Goal: Feedback & Contribution: Submit feedback/report problem

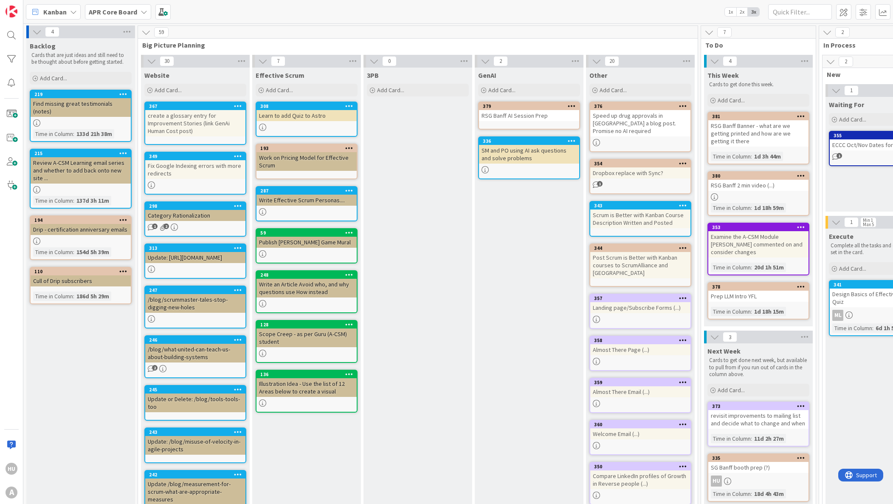
scroll to position [0, 337]
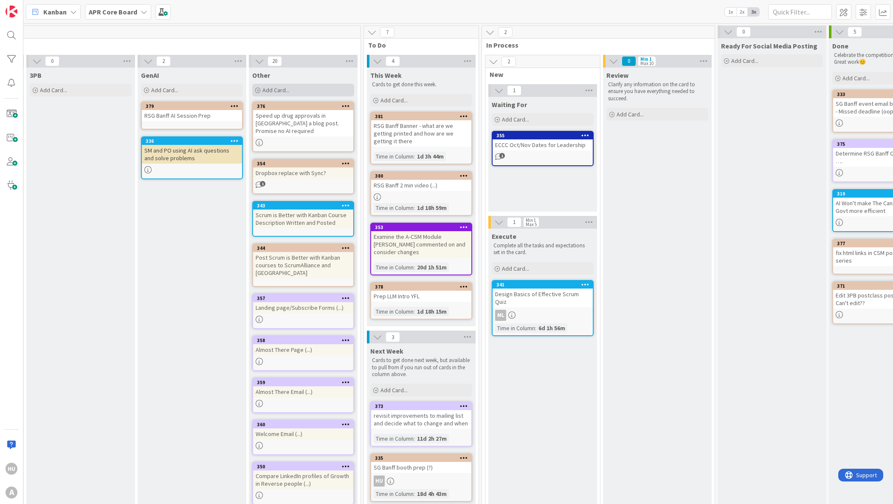
click at [279, 91] on span "Add Card..." at bounding box center [275, 90] width 27 height 8
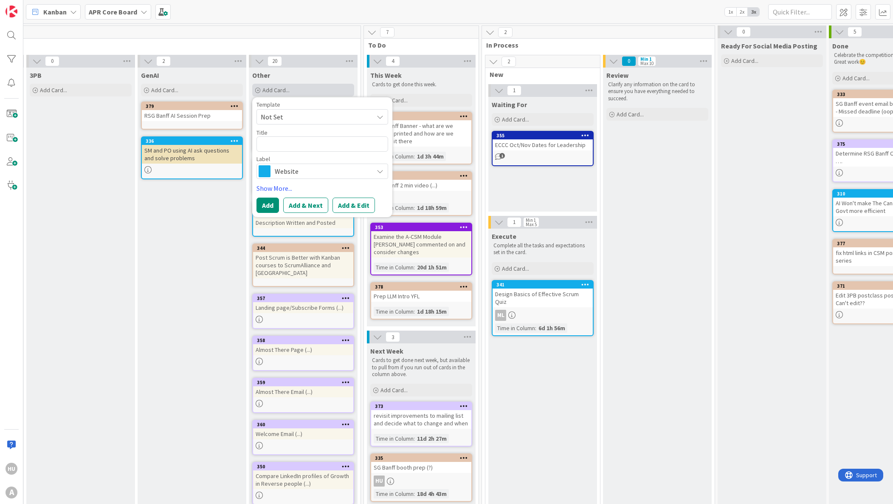
type textarea "x"
type textarea "m"
type textarea "x"
type textarea "ma"
type textarea "x"
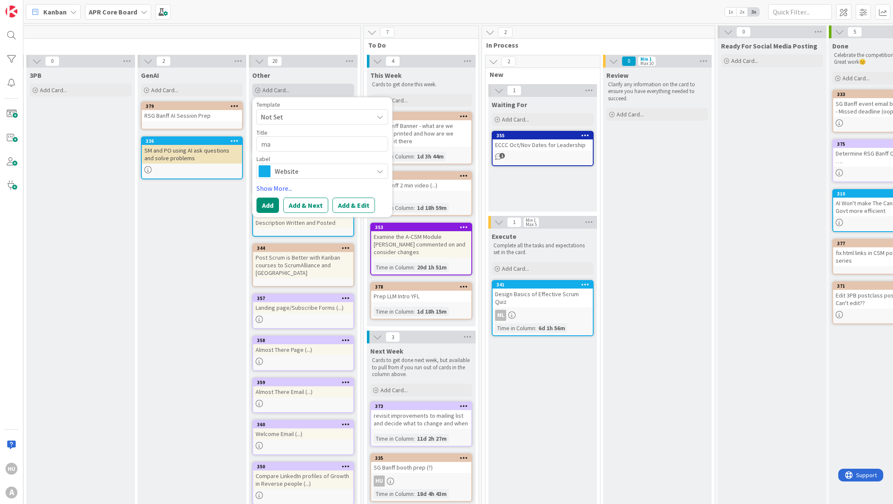
type textarea "mak"
type textarea "x"
type textarea "make"
type textarea "x"
type textarea "make"
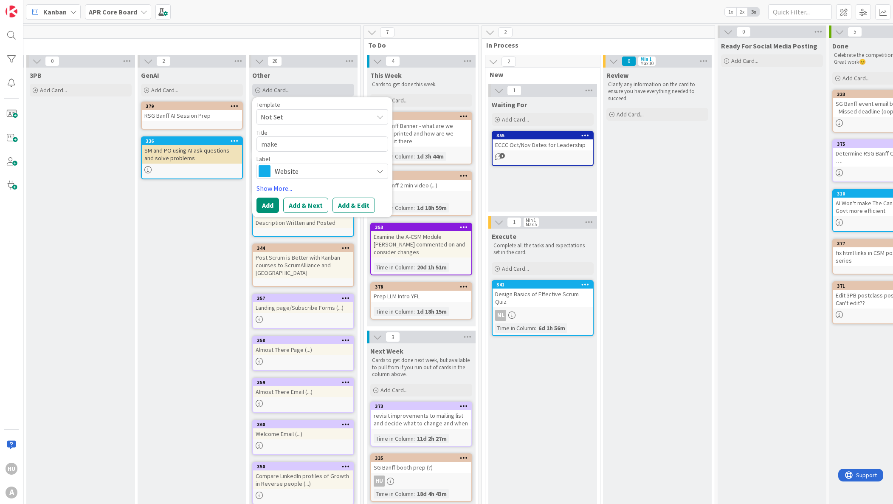
type textarea "x"
type textarea "make p"
type textarea "x"
type textarea "make ph"
type textarea "x"
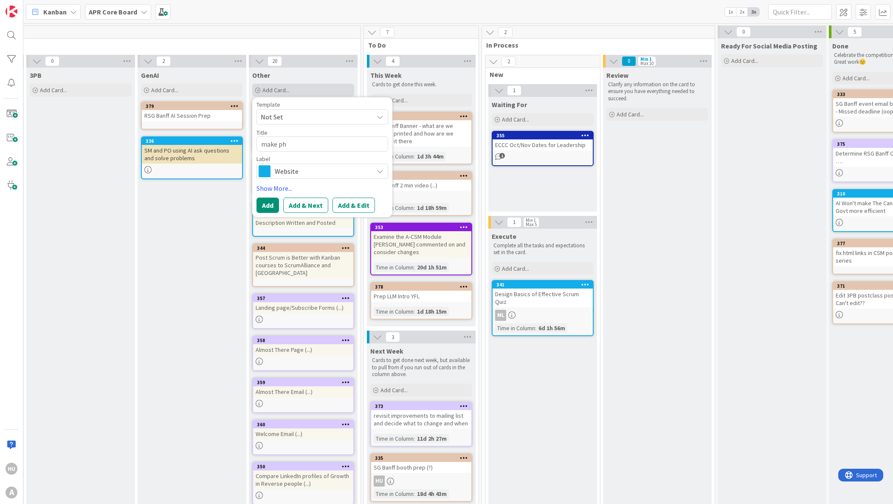
type textarea "make pho"
type textarea "x"
type textarea "make phone"
type textarea "x"
type textarea "make phone"
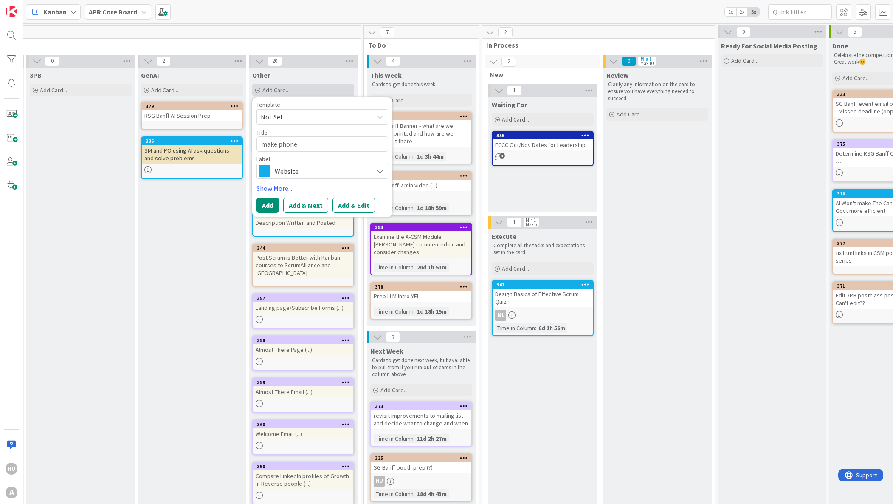
type textarea "x"
type textarea "make phone n"
type textarea "x"
type textarea "make phone nu"
type textarea "x"
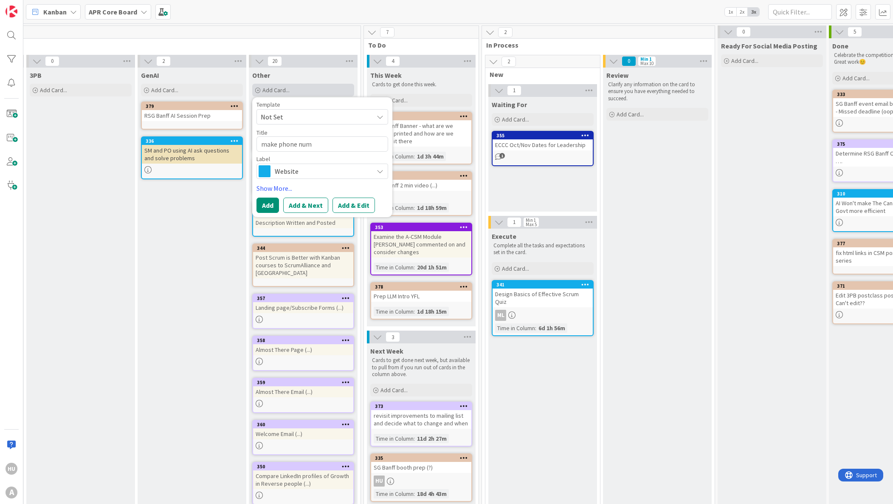
type textarea "make phone numb"
type textarea "x"
type textarea "make phone numbe"
type textarea "x"
type textarea "make phone number"
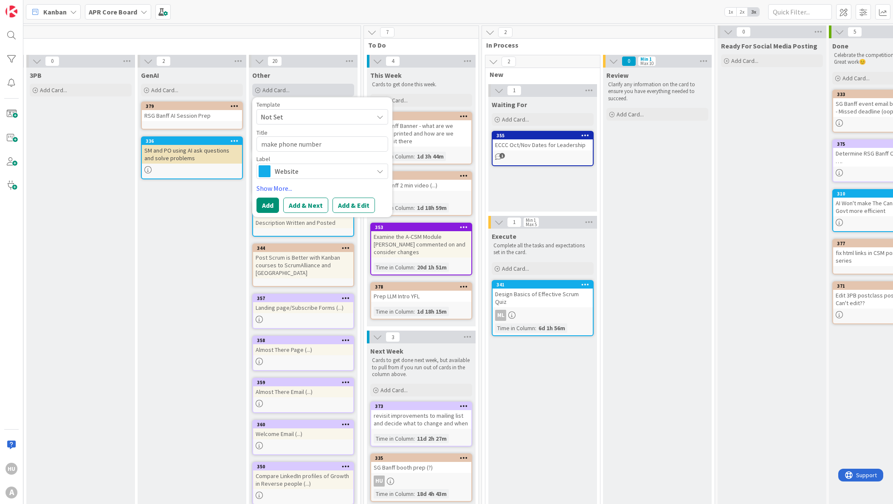
type textarea "x"
type textarea "make phone number"
type textarea "x"
type textarea "make phone number r"
type textarea "x"
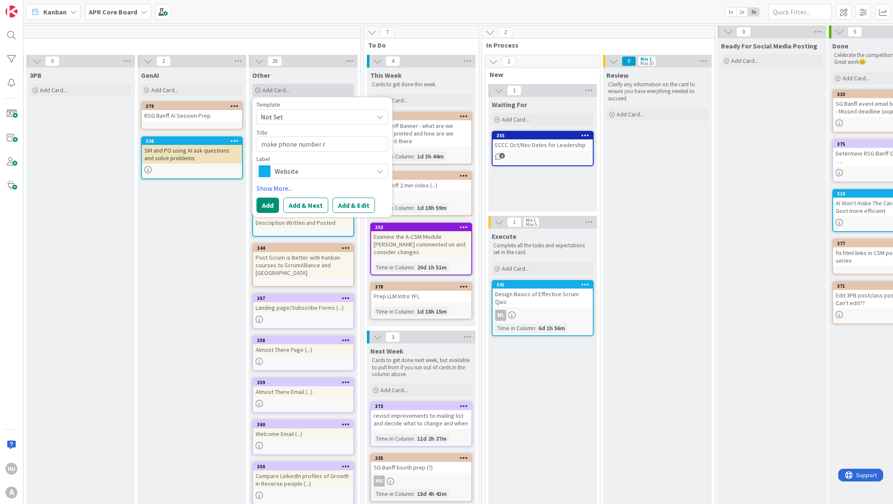
type textarea "make phone number re"
type textarea "x"
type textarea "make phone number req"
type textarea "x"
type textarea "make phone number requ"
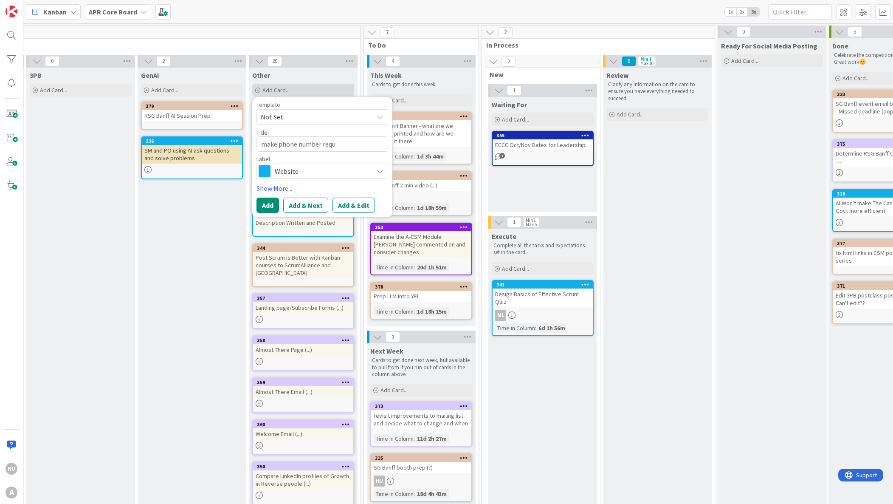
type textarea "x"
type textarea "make phone number requi"
type textarea "x"
type textarea "make phone number require"
type textarea "x"
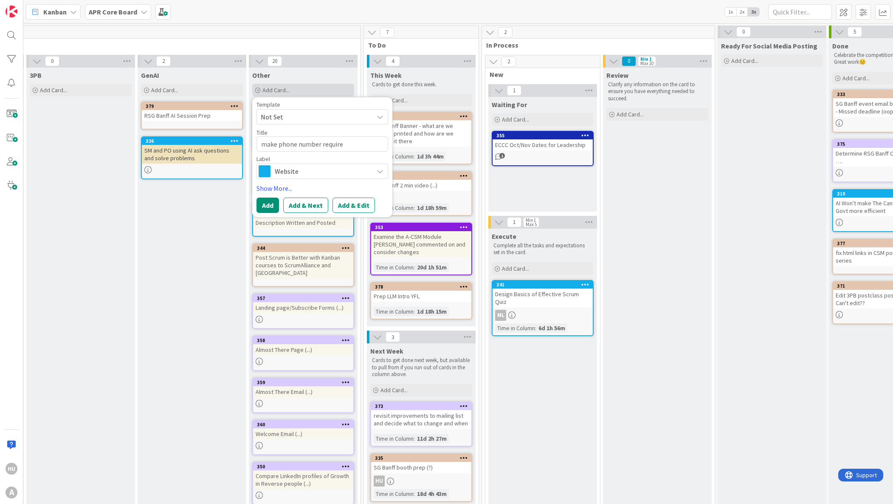
type textarea "make phone number required"
type textarea "x"
type textarea "make phone number required"
type textarea "x"
type textarea "make phone number required o"
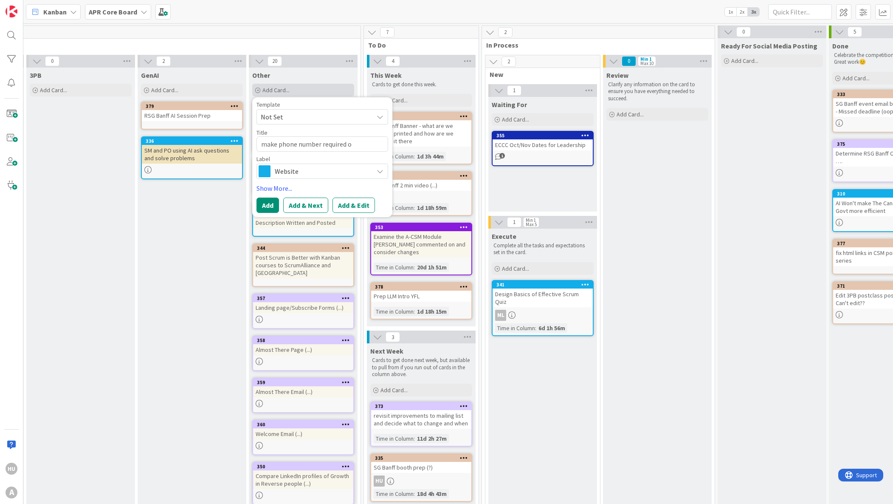
type textarea "x"
type textarea "make phone number required on"
type textarea "x"
type textarea "make phone number required on"
paste textarea "corsizio"
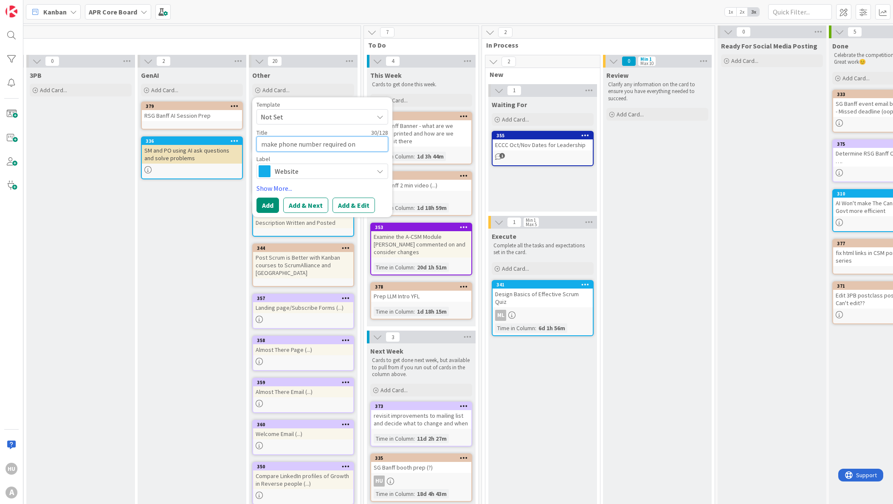
type textarea "x"
type textarea "make phone number required on corsizio"
type textarea "x"
type textarea "make phone number required on corsizio"
type textarea "x"
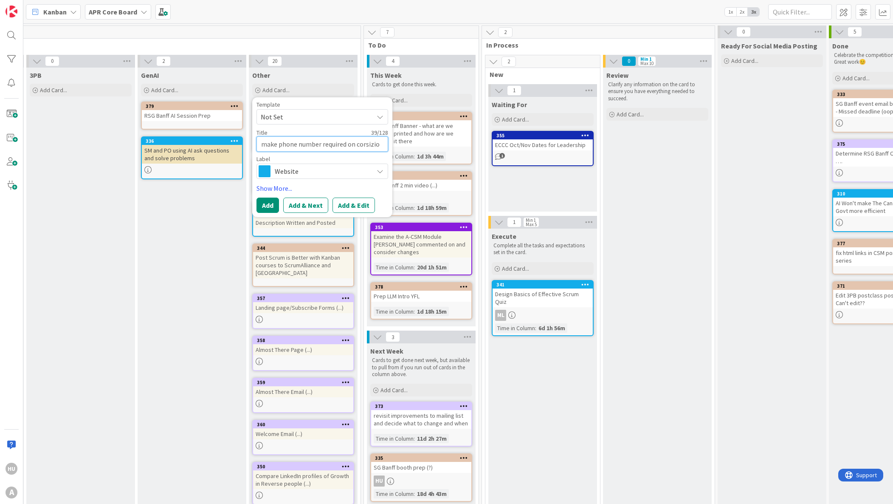
type textarea "make phone number required on corsizio r"
type textarea "x"
type textarea "make phone number required on corsizio re"
type textarea "x"
type textarea "make phone number required on corsizio reg"
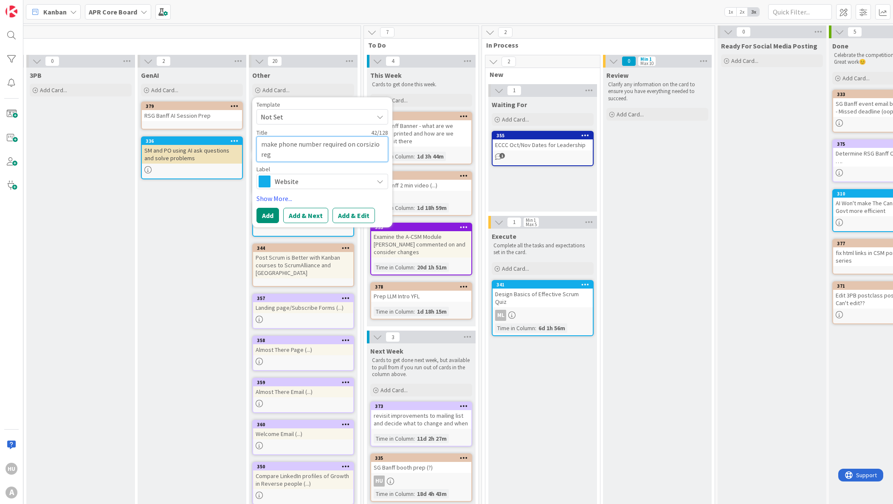
type textarea "x"
type textarea "make phone number required on corsizio regi"
type textarea "x"
type textarea "make phone number required on corsizio regis"
type textarea "x"
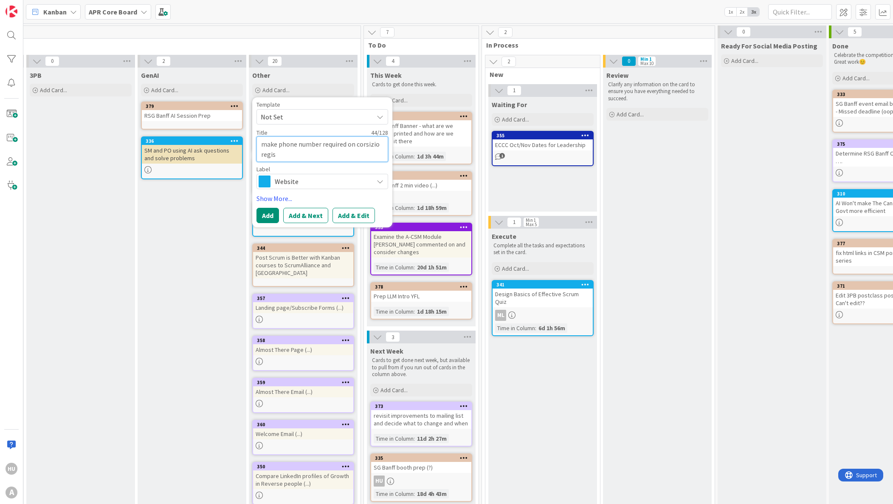
type textarea "make phone number required on corsizio regist"
type textarea "x"
type textarea "make phone number required on corsizio registr"
type textarea "x"
type textarea "make phone number required on corsizio registra"
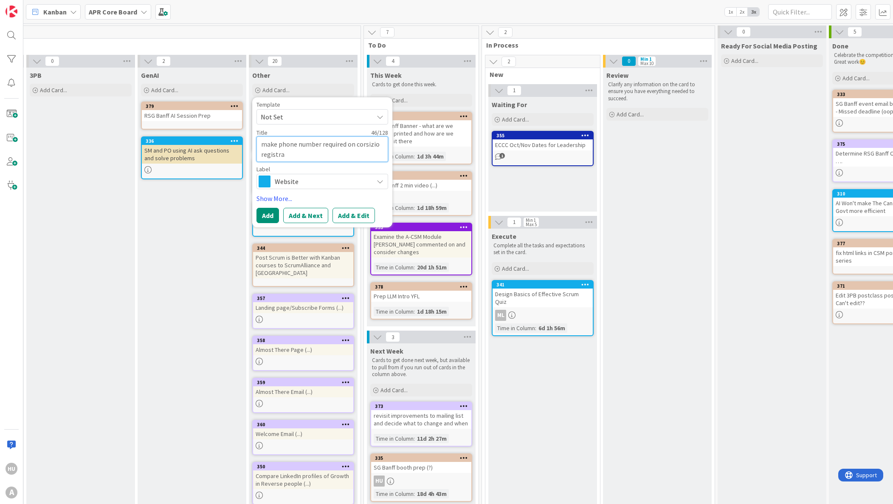
type textarea "x"
type textarea "make phone number required on corsizio registrat"
type textarea "x"
type textarea "make phone number required on corsizio registrati"
type textarea "x"
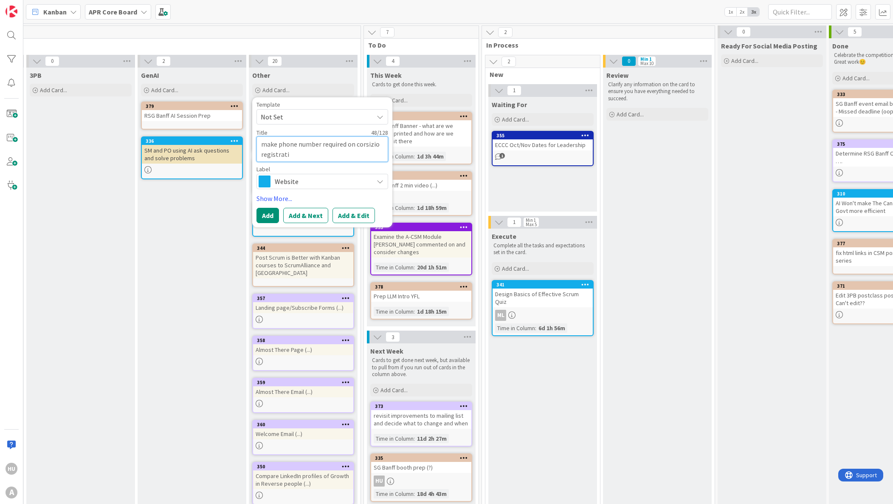
type textarea "make phone number required on corsizio registratio"
type textarea "x"
type textarea "make phone number required on corsizio registration"
type textarea "x"
type textarea "make phone number required on corsizio registration"
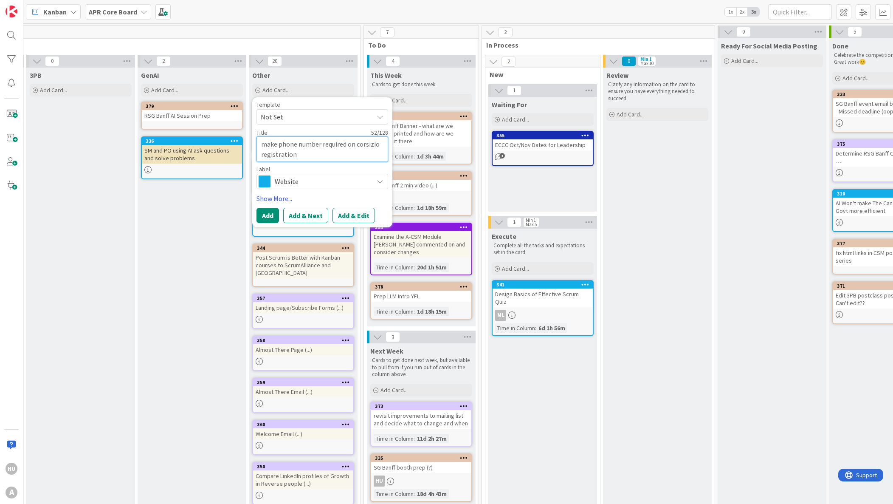
type textarea "x"
type textarea "make phone number required on corsizio registration p"
type textarea "x"
type textarea "make phone number required on corsizio registration pa"
type textarea "x"
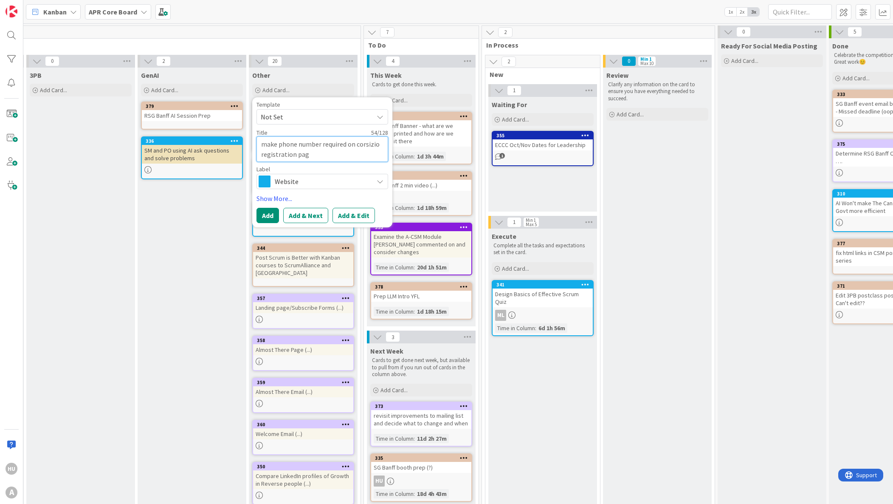
type textarea "make phone number required on corsizio registration page"
type textarea "x"
type textarea "make phone number required on corsizio registration pages"
click at [283, 185] on span "Website" at bounding box center [322, 181] width 94 height 12
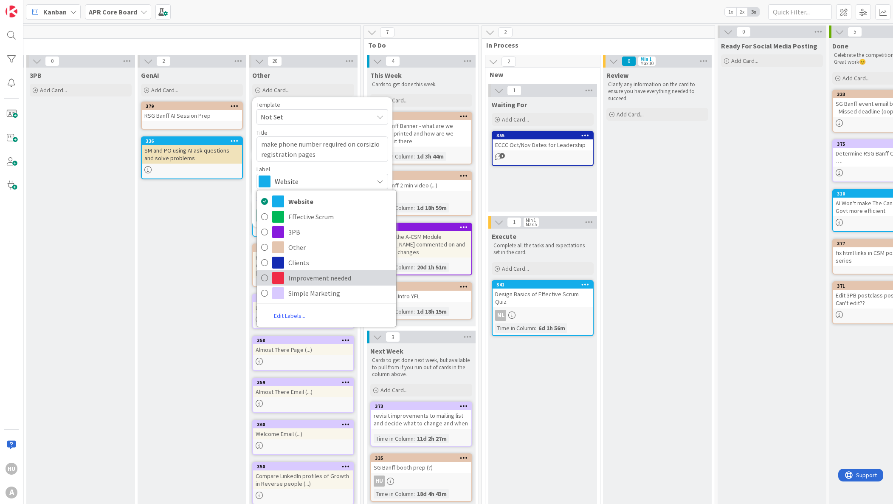
click at [298, 279] on span "Improvement needed" at bounding box center [340, 277] width 104 height 13
type textarea "x"
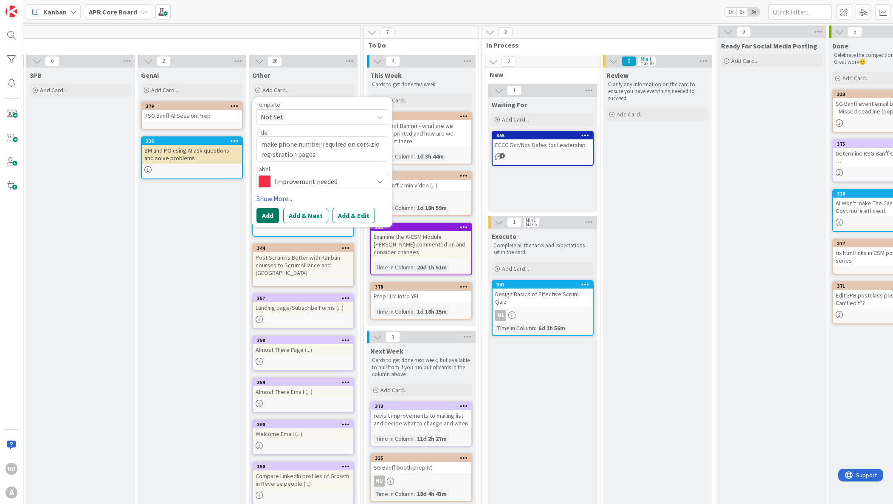
click at [270, 214] on button "Add" at bounding box center [268, 215] width 23 height 15
